Goal: Navigation & Orientation: Find specific page/section

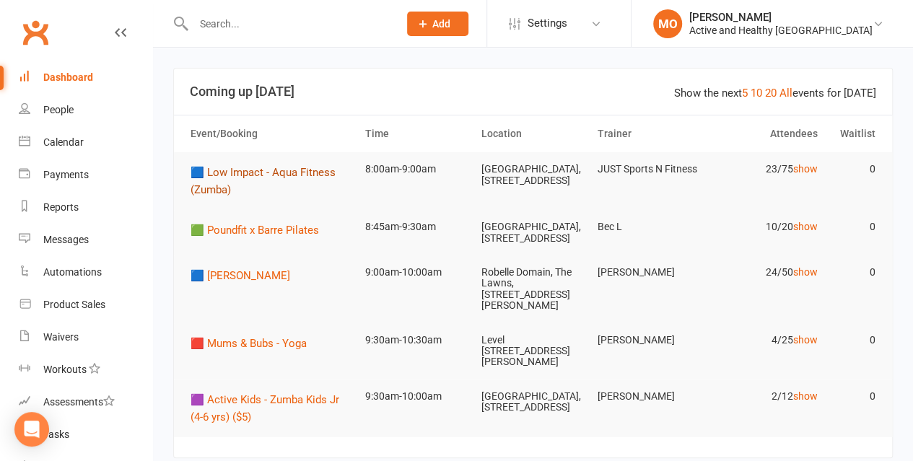
click at [310, 175] on span "🟦 Low Impact - Aqua Fitness (Zumba)" at bounding box center [263, 181] width 145 height 30
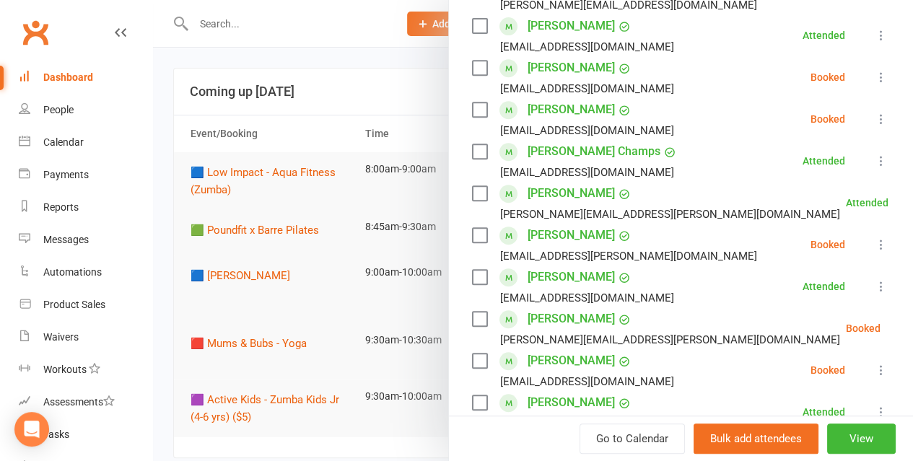
scroll to position [289, 0]
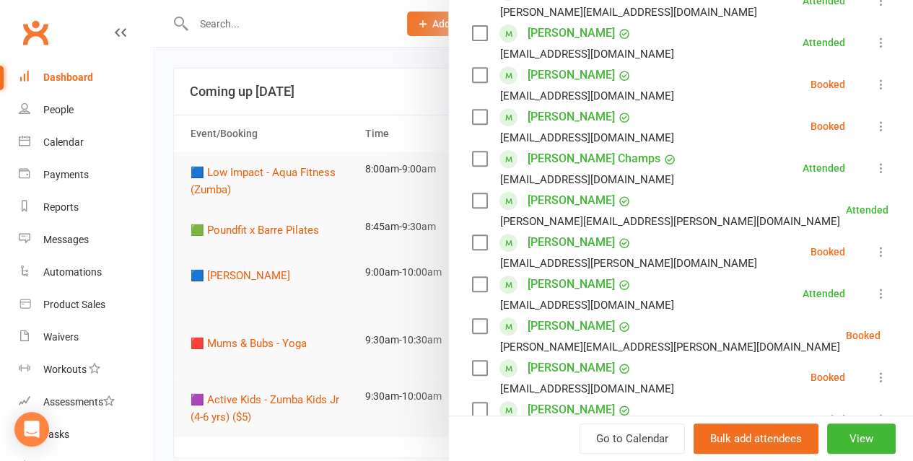
click at [398, 84] on div at bounding box center [533, 230] width 760 height 461
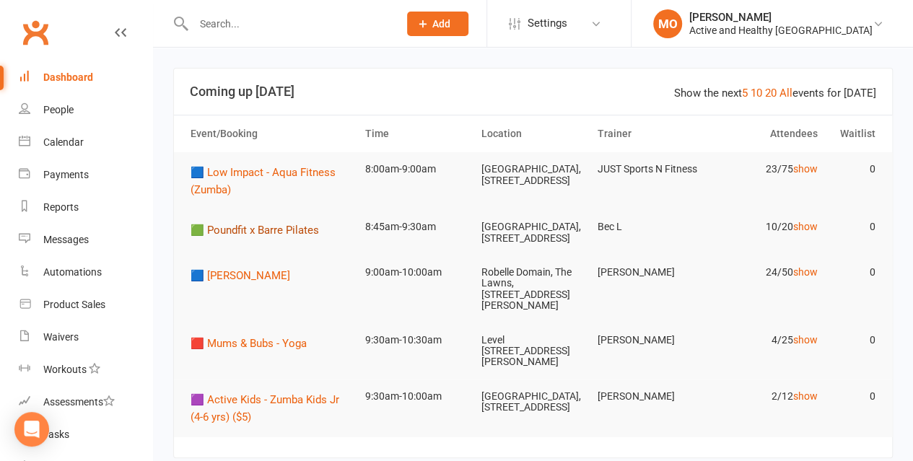
click at [292, 233] on span "🟩 Poundfit x Barre Pilates" at bounding box center [255, 230] width 128 height 13
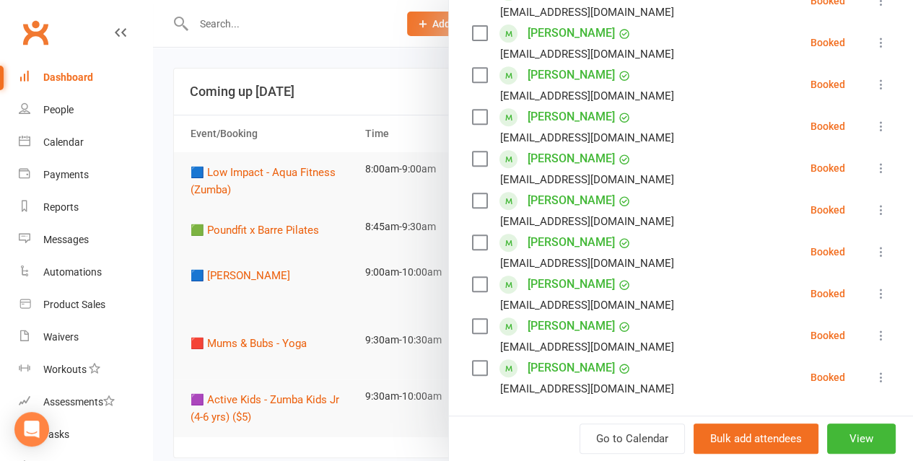
click at [338, 93] on div at bounding box center [533, 230] width 760 height 461
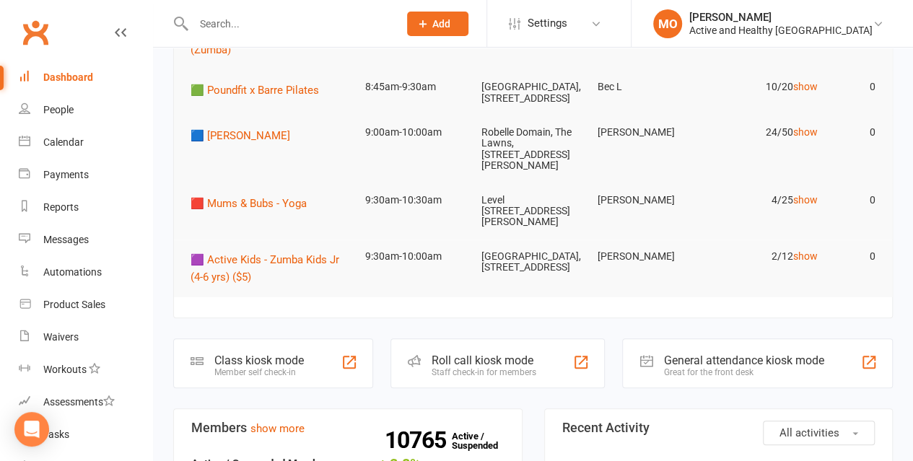
scroll to position [0, 0]
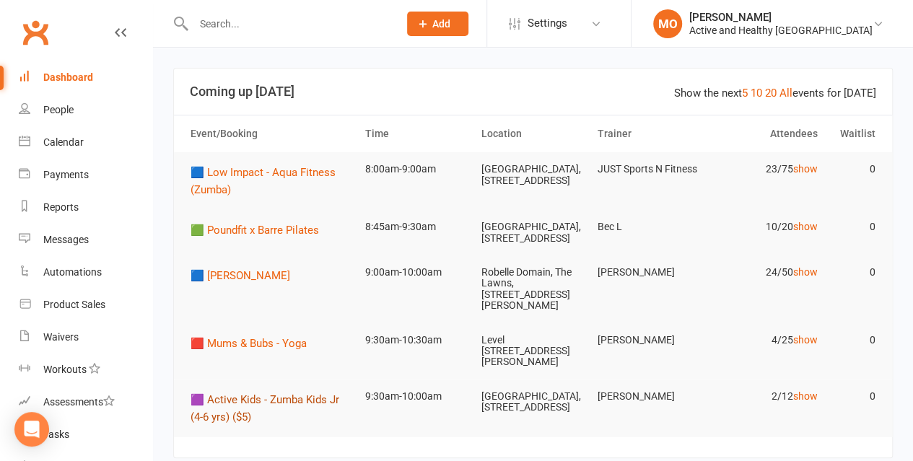
click at [267, 404] on span "🟪 Active Kids - Zumba Kids Jr (4-6 yrs) ($5)" at bounding box center [265, 408] width 149 height 30
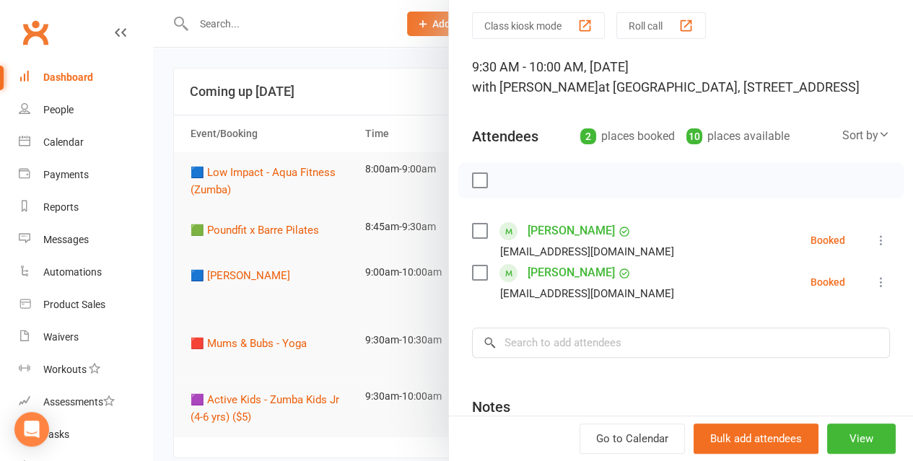
scroll to position [72, 0]
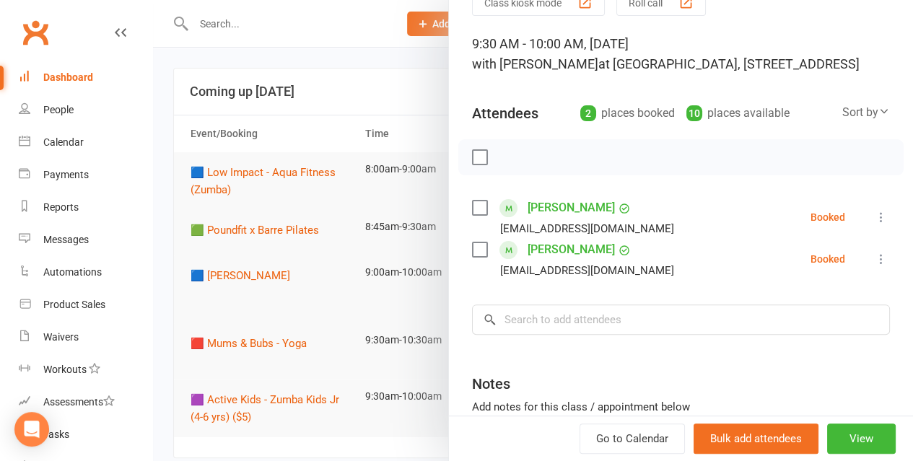
click at [384, 84] on div at bounding box center [533, 230] width 760 height 461
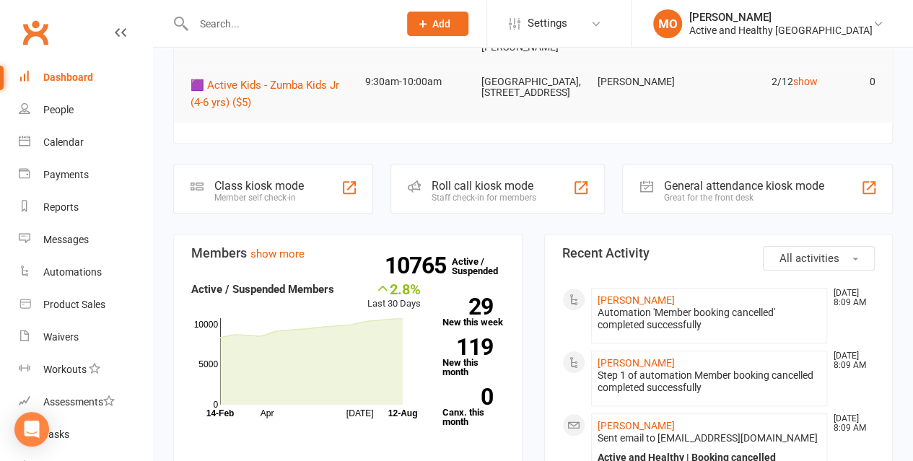
scroll to position [0, 0]
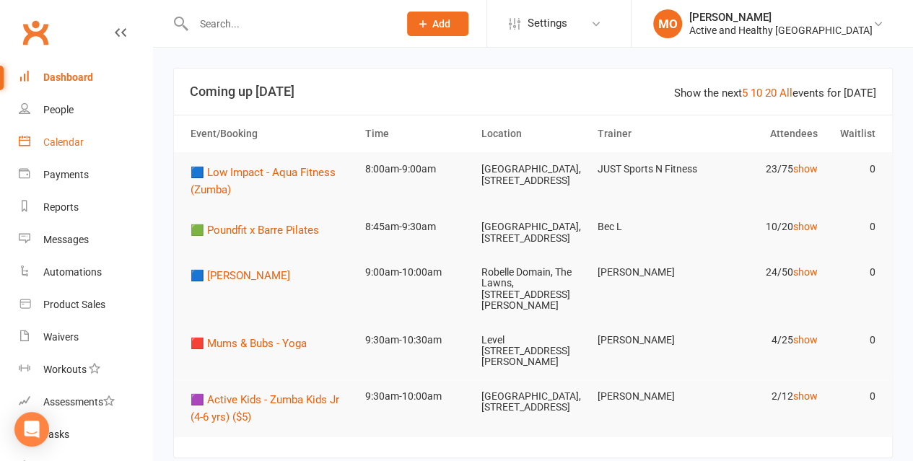
click at [54, 133] on link "Calendar" at bounding box center [86, 142] width 134 height 32
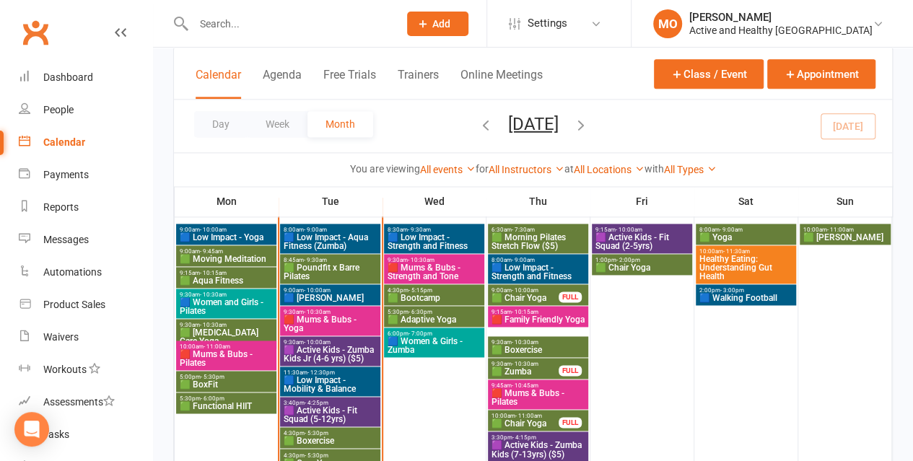
scroll to position [938, 0]
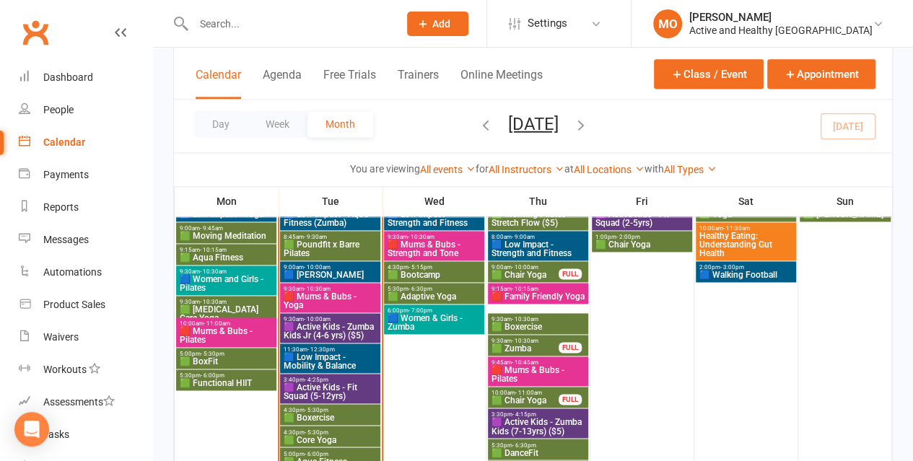
click at [359, 325] on span "🟪 Active Kids - Zumba Kids Jr (4-6 yrs) ($5)" at bounding box center [330, 331] width 95 height 17
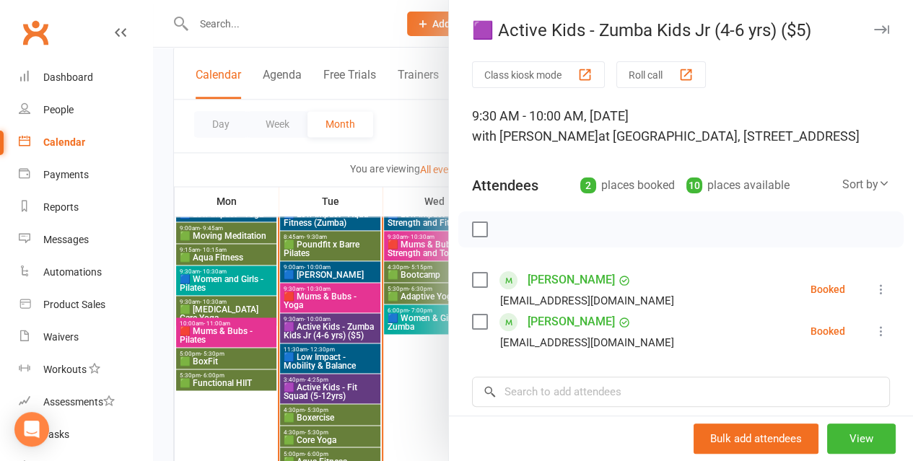
click at [267, 179] on div at bounding box center [533, 230] width 760 height 461
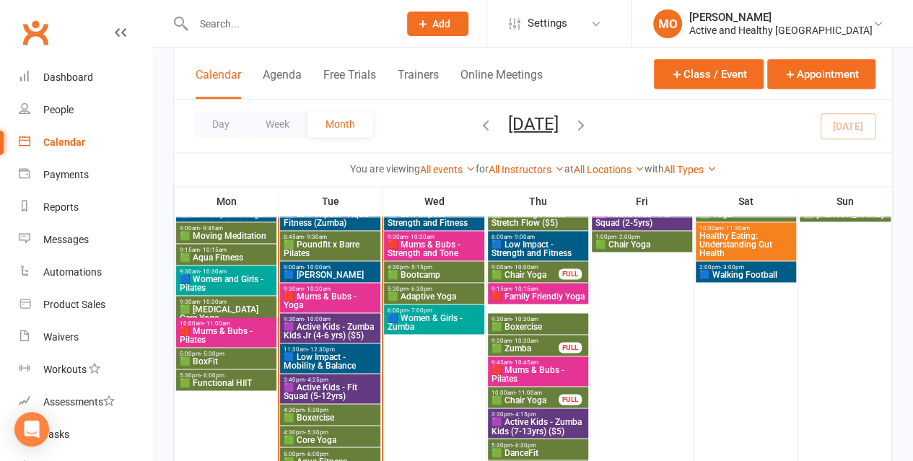
scroll to position [866, 0]
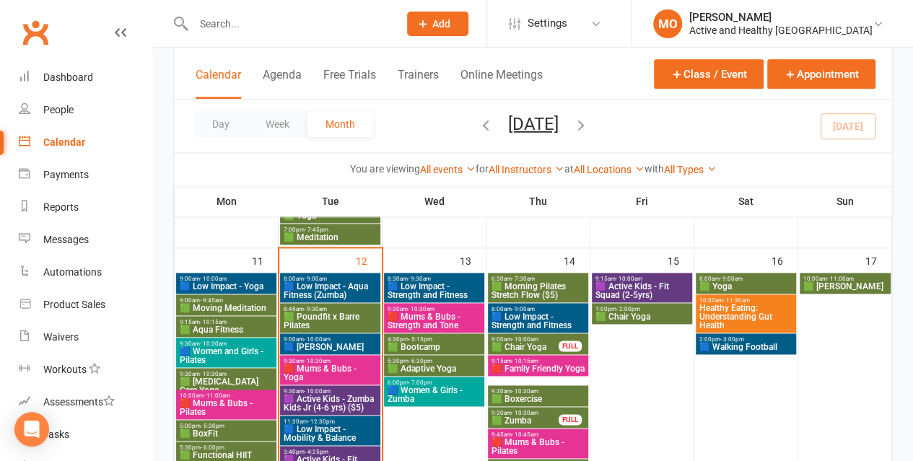
click at [626, 279] on span "- 10:00am" at bounding box center [629, 279] width 27 height 6
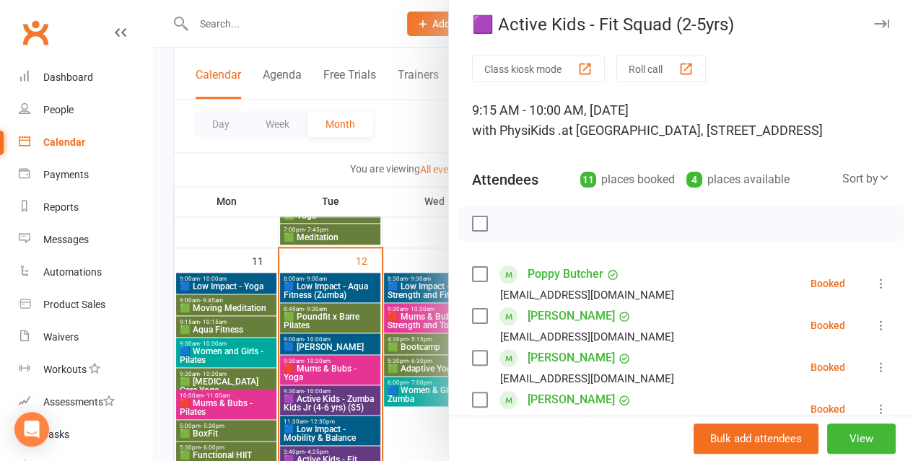
scroll to position [0, 0]
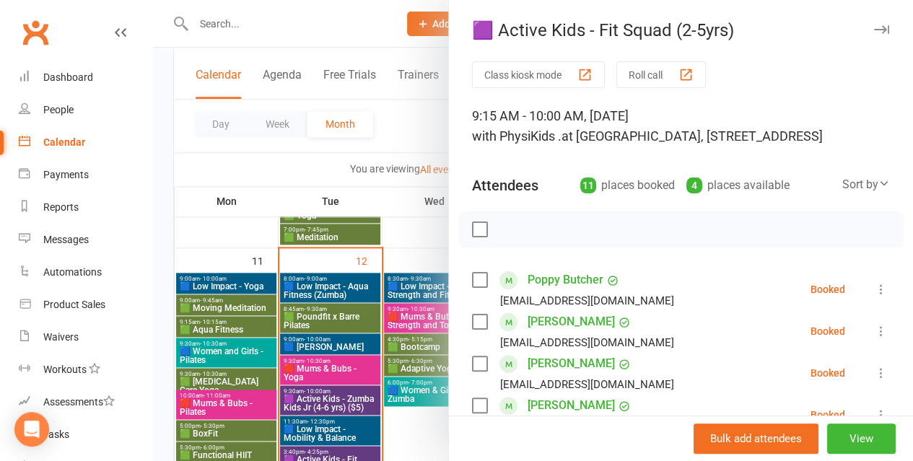
click at [250, 235] on div at bounding box center [533, 230] width 760 height 461
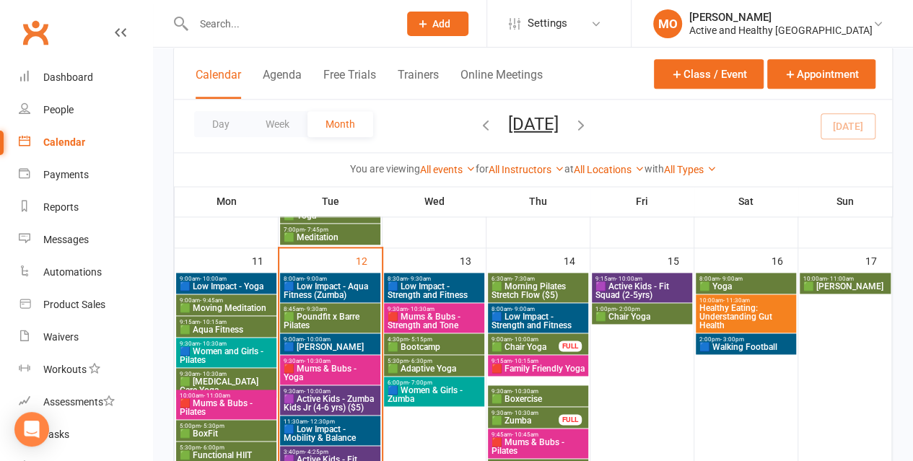
click at [544, 338] on span "9:00am - 10:00am" at bounding box center [525, 339] width 69 height 6
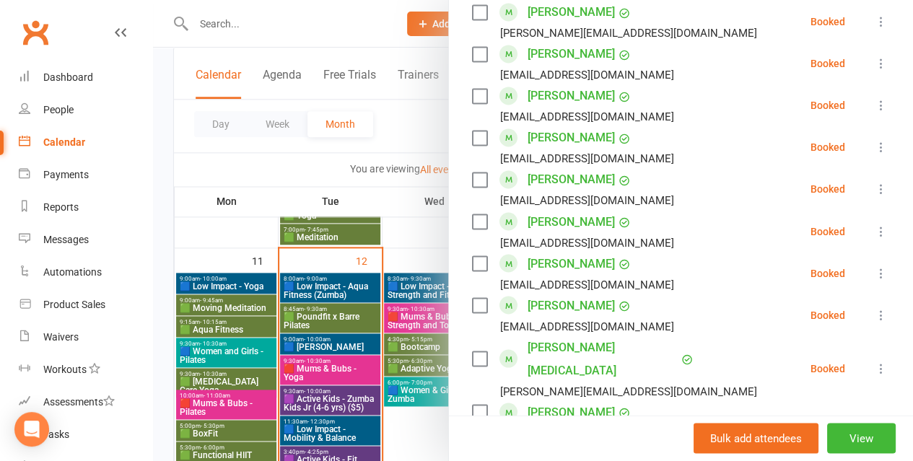
scroll to position [1227, 0]
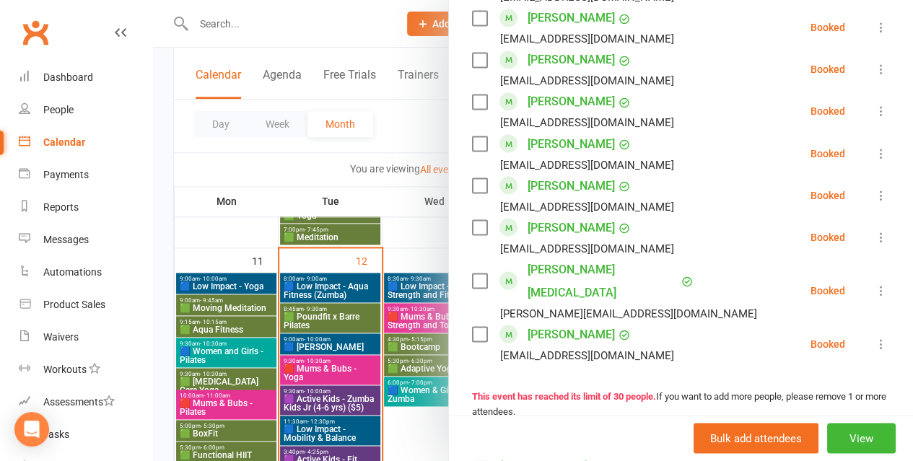
click at [320, 170] on div at bounding box center [533, 230] width 760 height 461
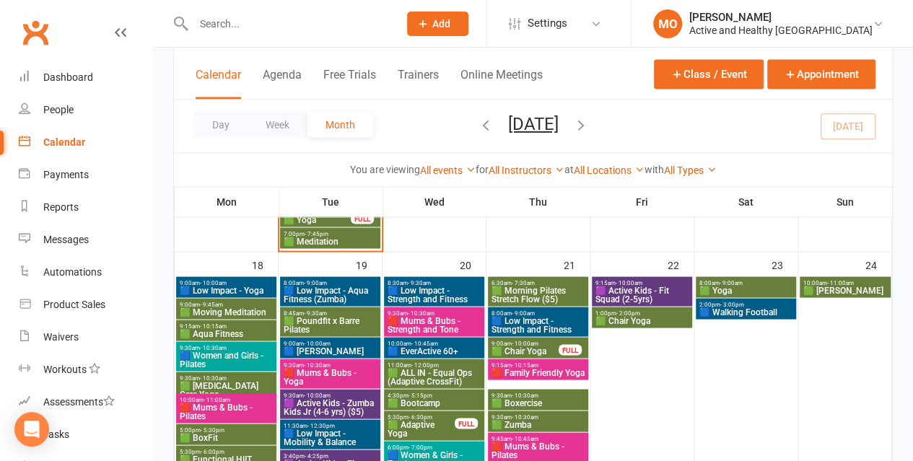
scroll to position [1299, 0]
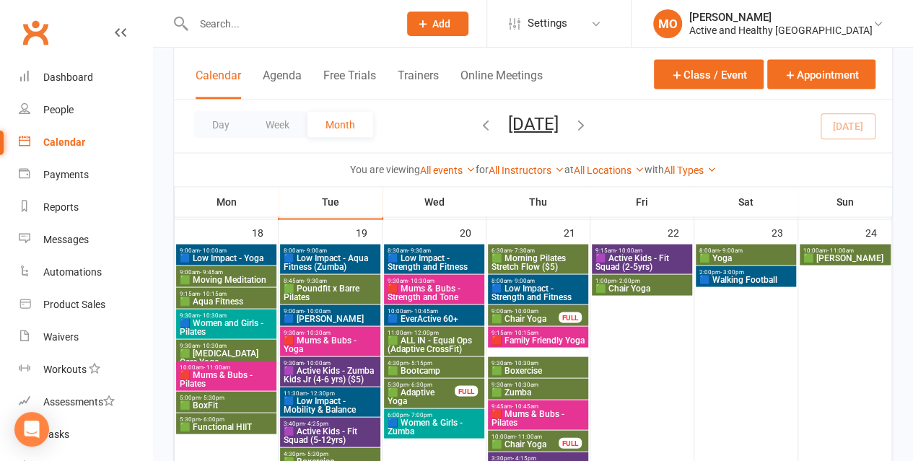
click at [414, 349] on span "🟩 ALL IN - Equal Ops (Adaptive CrossFit)" at bounding box center [434, 344] width 95 height 17
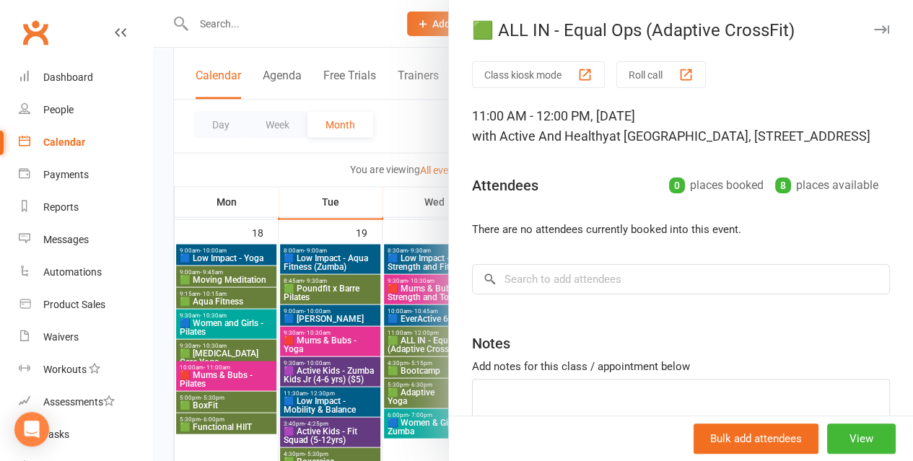
click at [359, 198] on div at bounding box center [533, 230] width 760 height 461
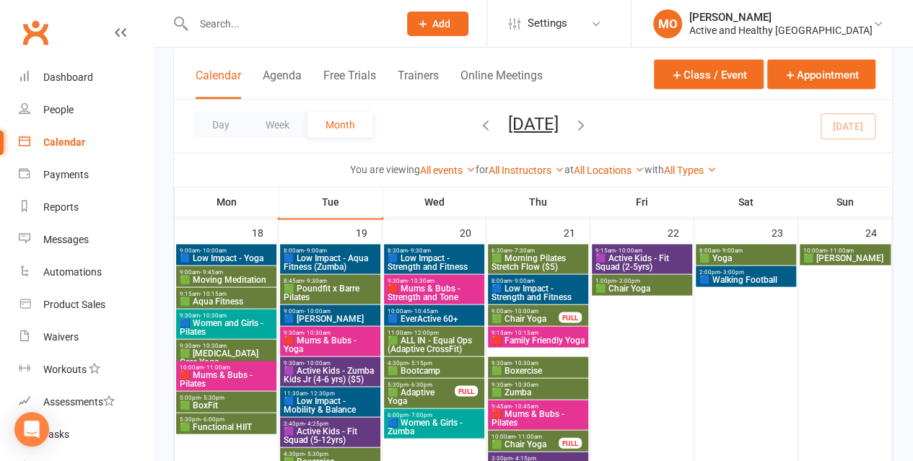
click at [414, 338] on span "🟩 ALL IN - Equal Ops (Adaptive CrossFit)" at bounding box center [434, 344] width 95 height 17
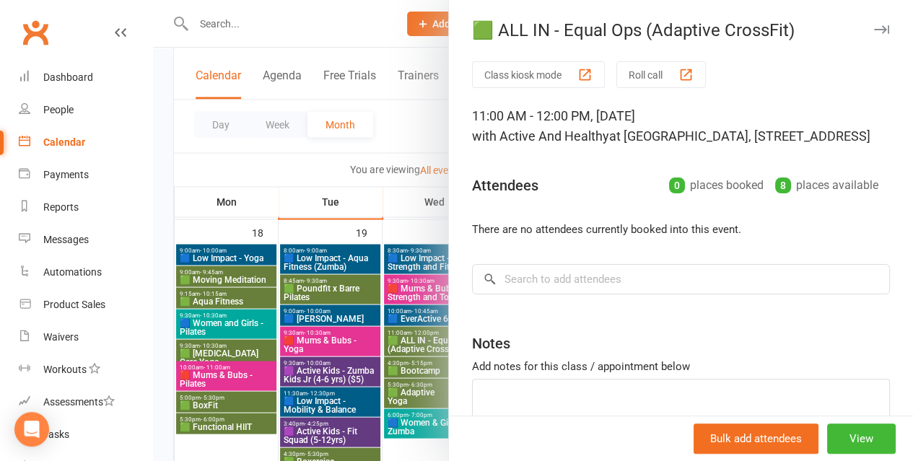
click at [323, 45] on div at bounding box center [533, 230] width 760 height 461
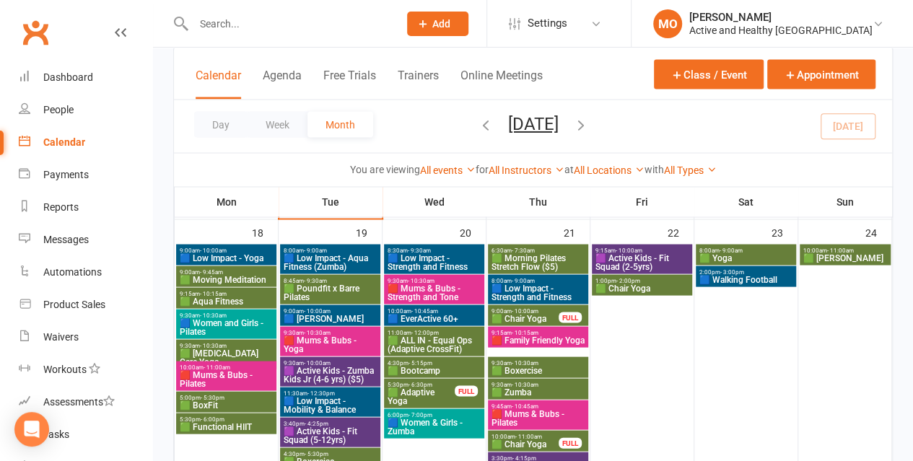
click at [331, 35] on div at bounding box center [280, 23] width 215 height 47
click at [200, 25] on input "text" at bounding box center [288, 24] width 199 height 20
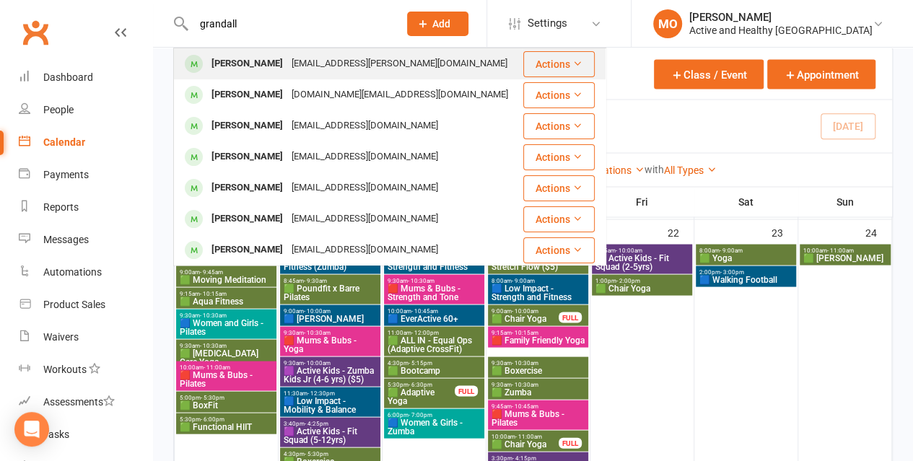
type input "grandall"
click at [318, 58] on div "[EMAIL_ADDRESS][PERSON_NAME][DOMAIN_NAME]" at bounding box center [399, 63] width 224 height 21
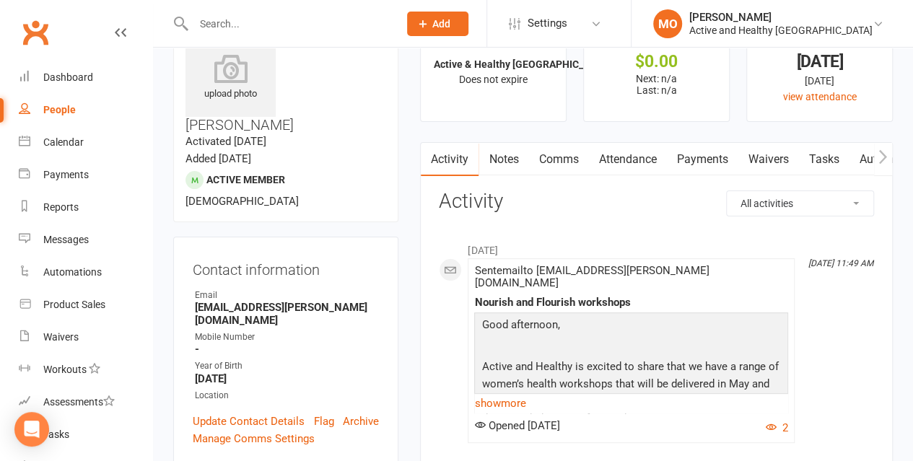
scroll to position [144, 0]
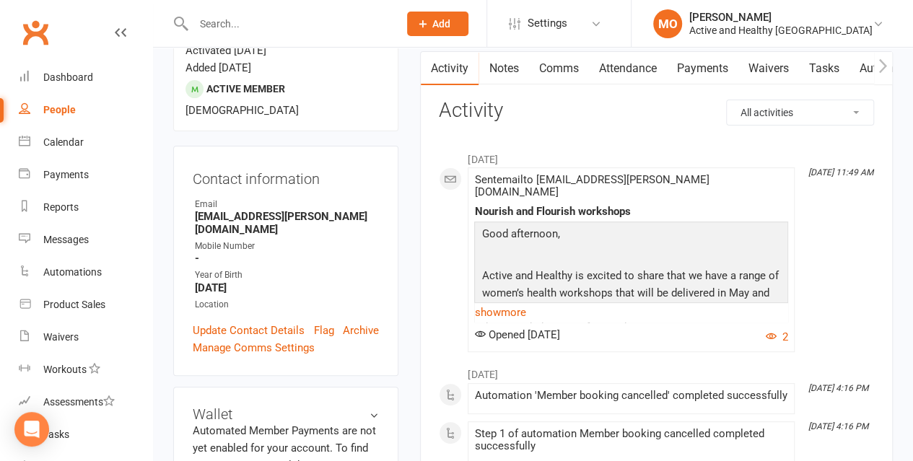
click at [631, 69] on link "Attendance" at bounding box center [627, 68] width 78 height 33
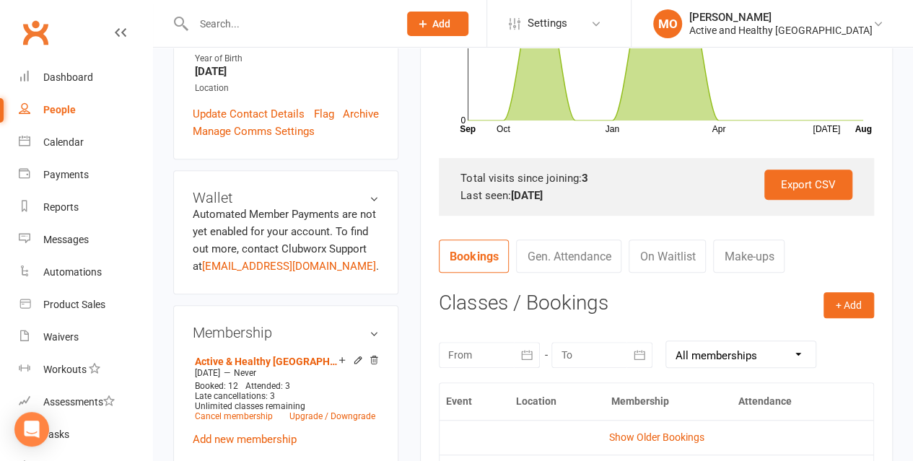
scroll to position [505, 0]
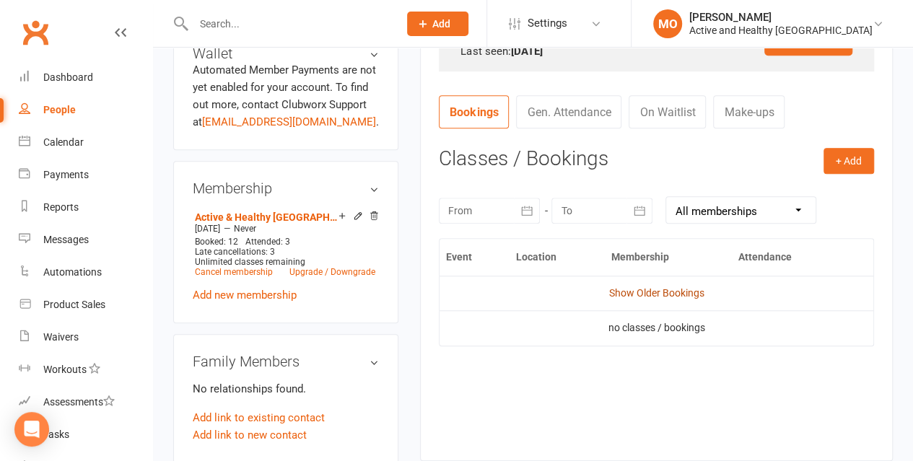
click at [661, 291] on link "Show Older Bookings" at bounding box center [656, 293] width 95 height 12
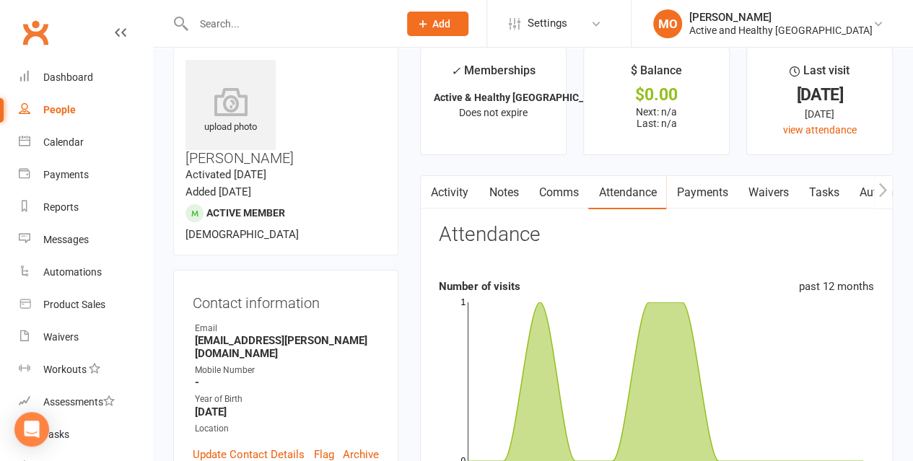
scroll to position [0, 0]
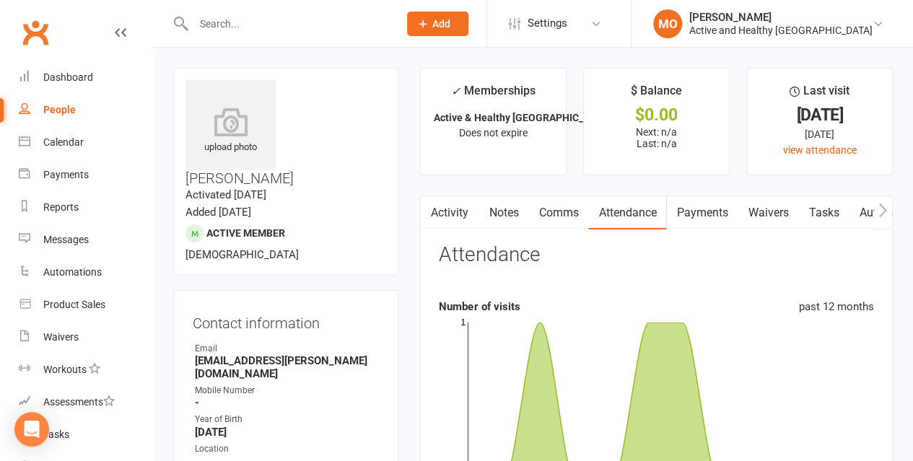
click at [455, 207] on link "Activity" at bounding box center [450, 212] width 58 height 33
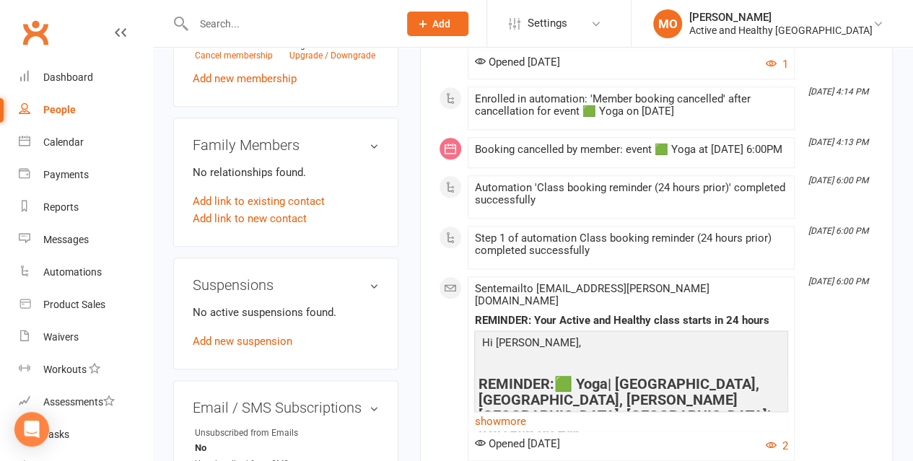
scroll to position [794, 0]
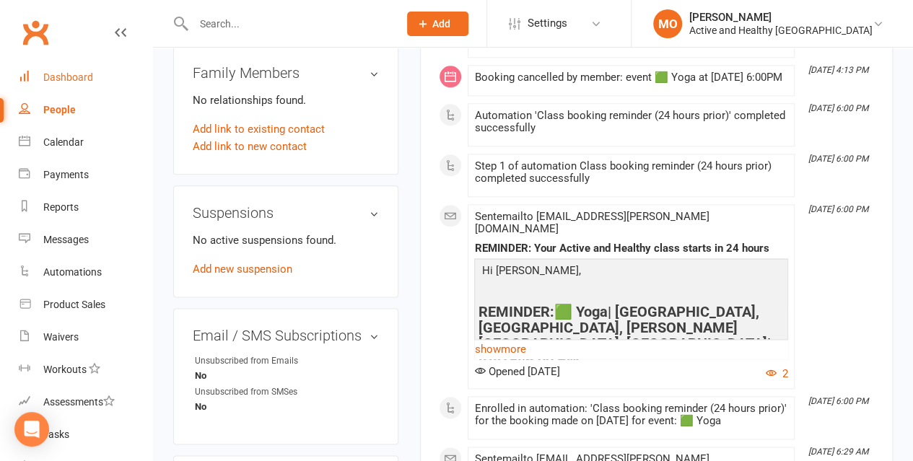
click at [79, 82] on div "Dashboard" at bounding box center [68, 77] width 50 height 12
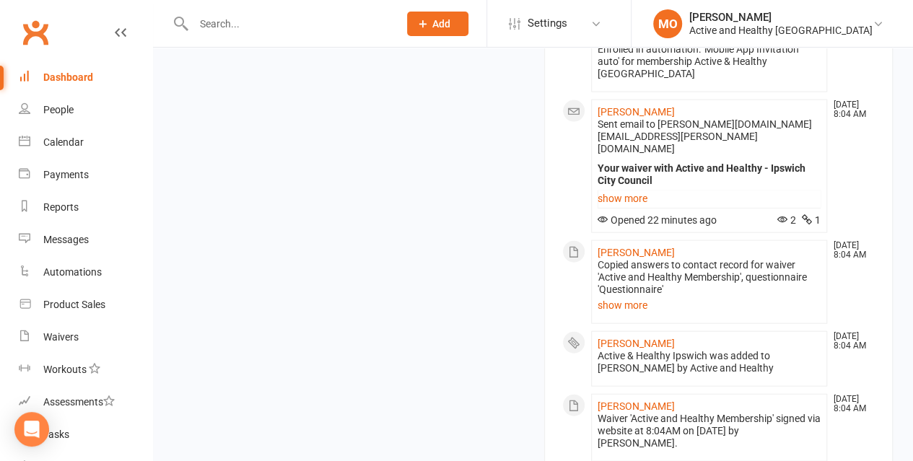
scroll to position [1732, 0]
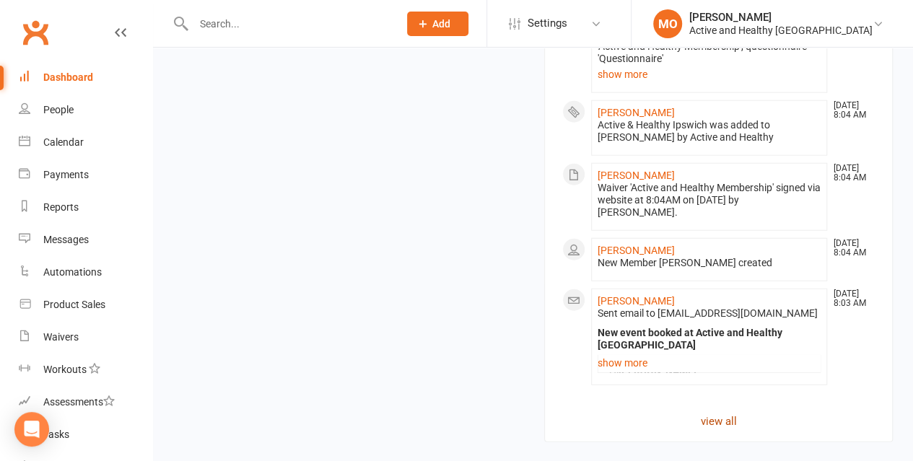
click at [733, 413] on link "view all" at bounding box center [718, 421] width 313 height 17
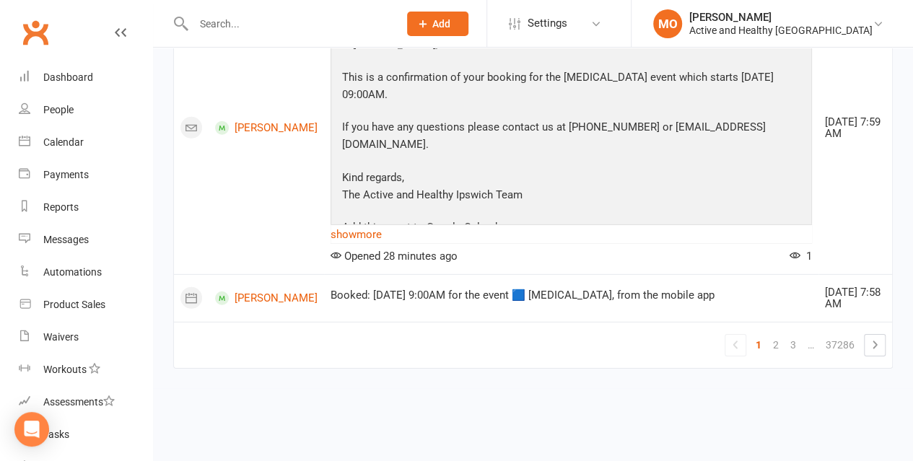
scroll to position [2169, 0]
click at [784, 355] on link "2" at bounding box center [775, 345] width 17 height 20
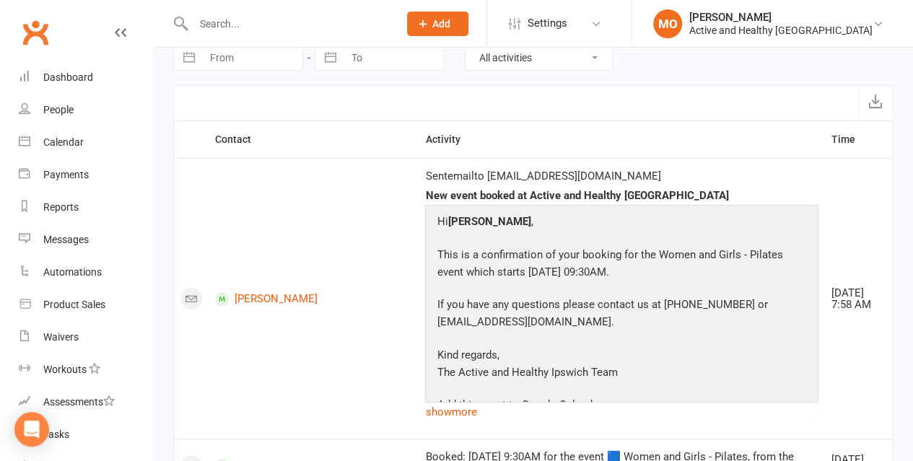
scroll to position [0, 0]
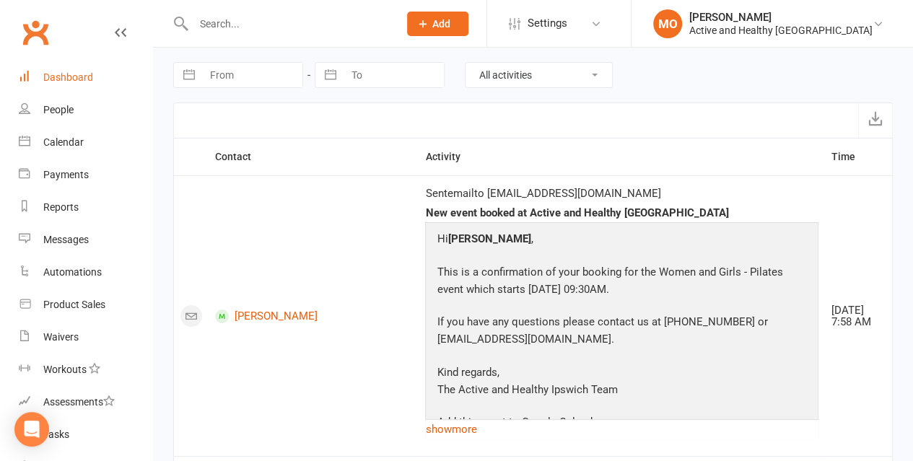
click at [79, 75] on div "Dashboard" at bounding box center [68, 77] width 50 height 12
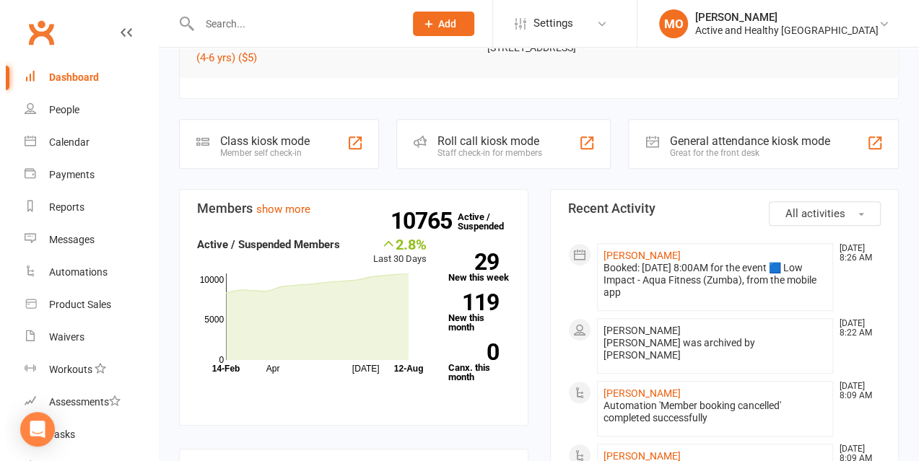
scroll to position [361, 0]
